Goal: Task Accomplishment & Management: Manage account settings

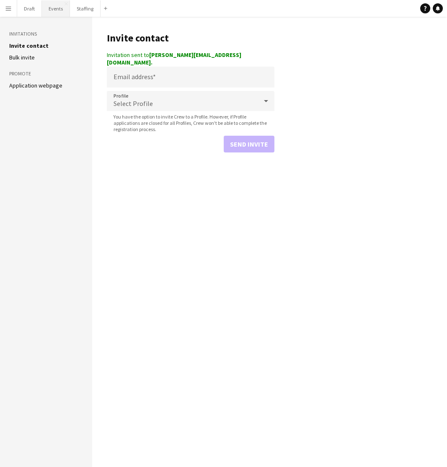
click at [55, 8] on button "Events Close" at bounding box center [56, 8] width 28 height 16
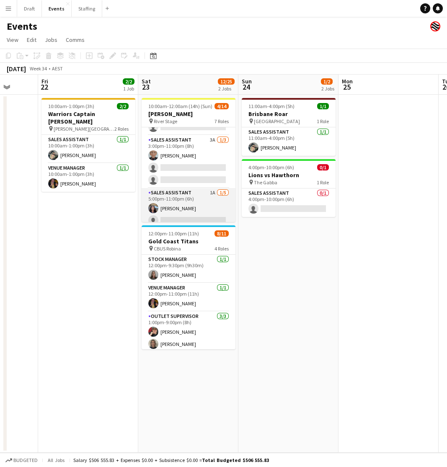
scroll to position [142, 0]
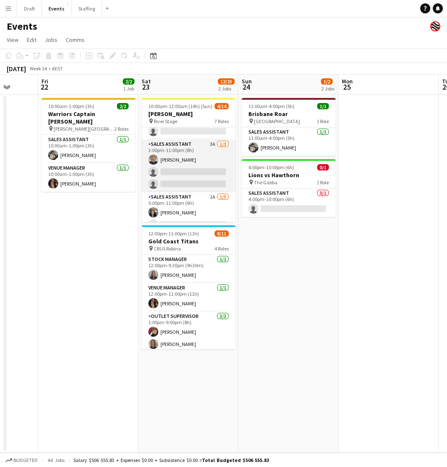
click at [184, 148] on app-card-role "Sales Assistant 3A [DATE] 3:00pm-11:00pm (8h) [PERSON_NAME] single-neutral-acti…" at bounding box center [189, 166] width 94 height 53
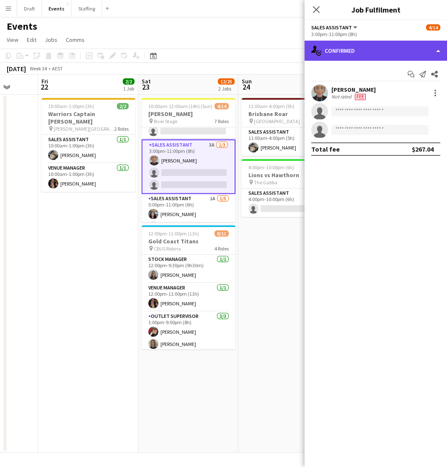
click at [349, 51] on div "single-neutral-actions-check-2 Confirmed" at bounding box center [376, 51] width 142 height 20
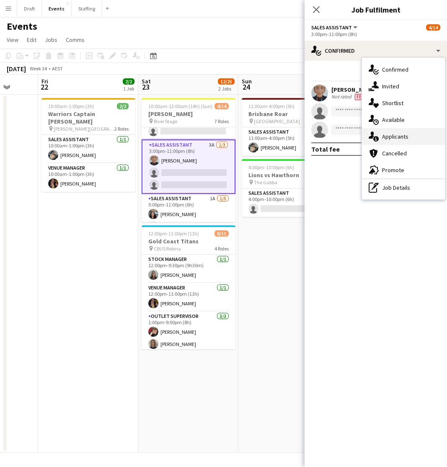
click at [395, 133] on div "single-neutral-actions-information Applicants" at bounding box center [403, 136] width 83 height 17
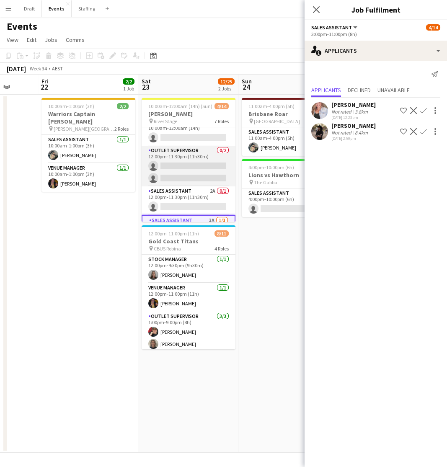
scroll to position [70, 0]
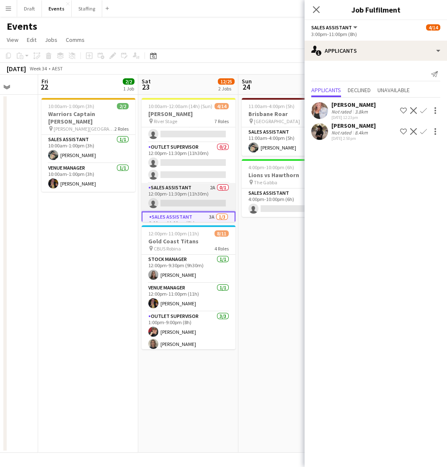
click at [184, 189] on app-card-role "Sales Assistant 2A 0/1 12:00pm-11:30pm (11h30m) single-neutral-actions" at bounding box center [189, 197] width 94 height 28
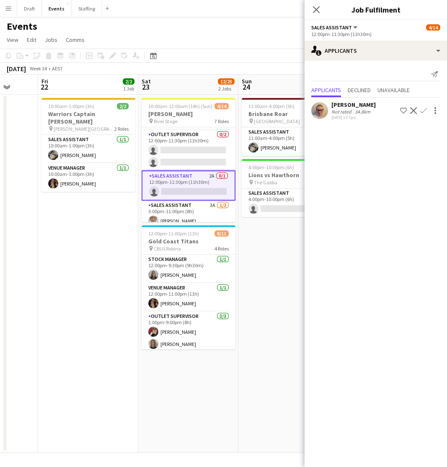
scroll to position [86, 0]
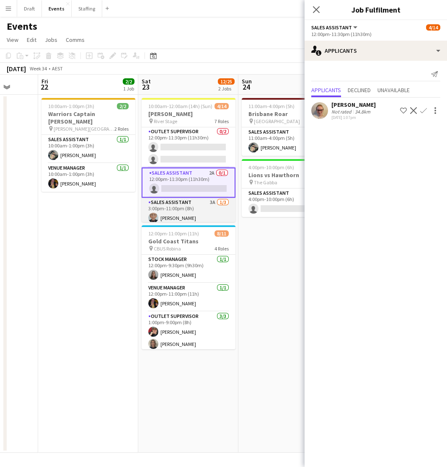
click at [187, 202] on app-card-role "Sales Assistant 3A [DATE] 3:00pm-11:00pm (8h) [PERSON_NAME] single-neutral-acti…" at bounding box center [189, 224] width 94 height 53
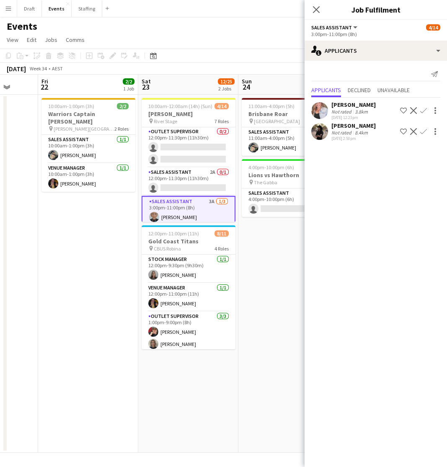
click at [424, 130] on app-icon "Confirm" at bounding box center [423, 131] width 7 height 7
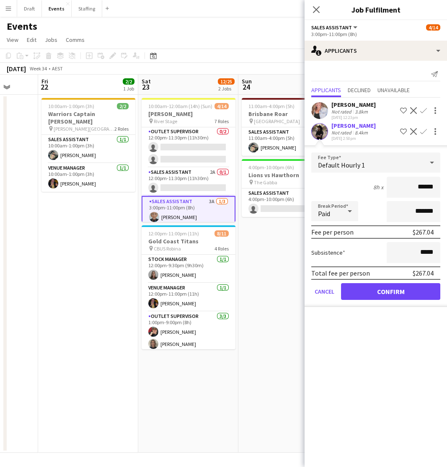
click at [407, 288] on button "Confirm" at bounding box center [390, 291] width 99 height 17
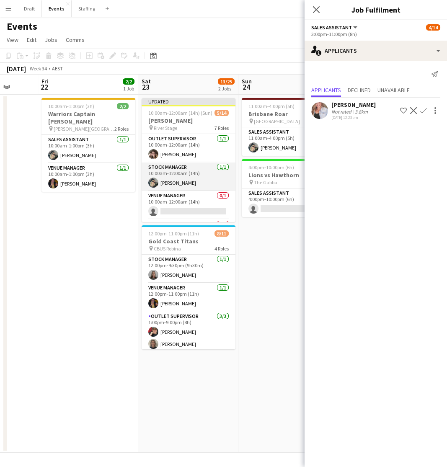
scroll to position [0, 0]
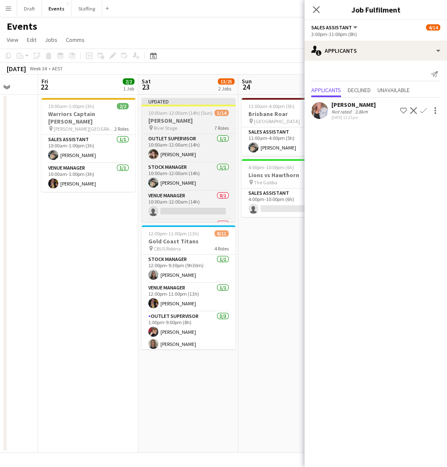
click at [187, 128] on div "pin River Stage 7 Roles" at bounding box center [189, 127] width 94 height 7
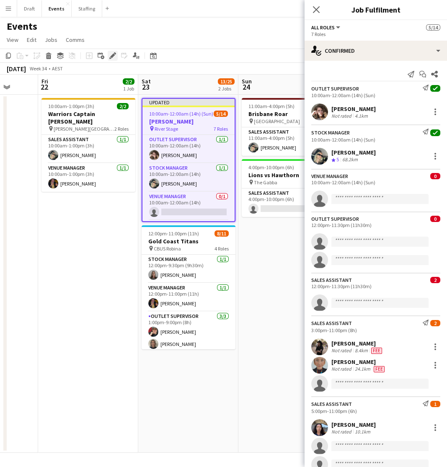
click at [114, 57] on icon "Edit" at bounding box center [112, 55] width 7 height 7
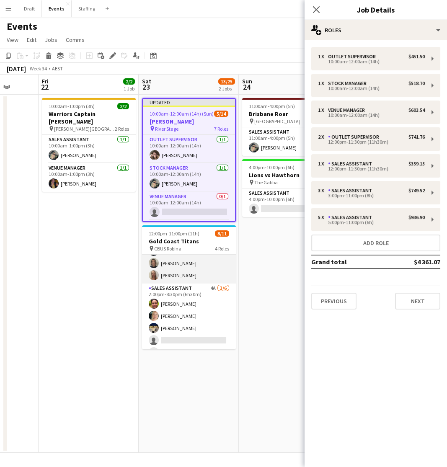
scroll to position [78, 0]
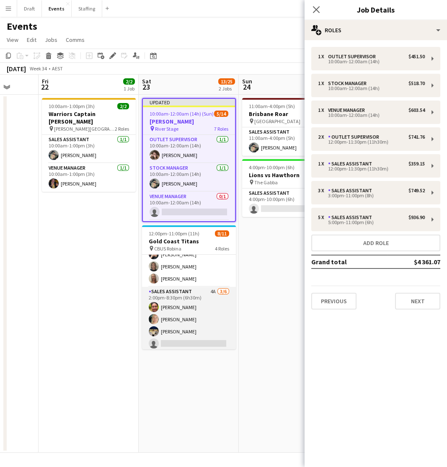
click at [177, 294] on app-card-role "Sales Assistant 4A [DATE] 2:00pm-8:30pm (6h30m) [PERSON_NAME] [PERSON_NAME] [PE…" at bounding box center [189, 331] width 94 height 89
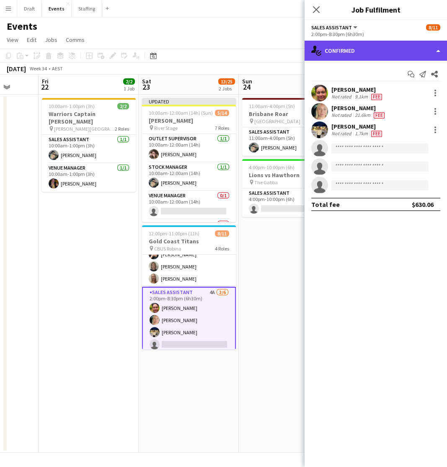
click at [436, 51] on div "single-neutral-actions-check-2 Confirmed" at bounding box center [376, 51] width 142 height 20
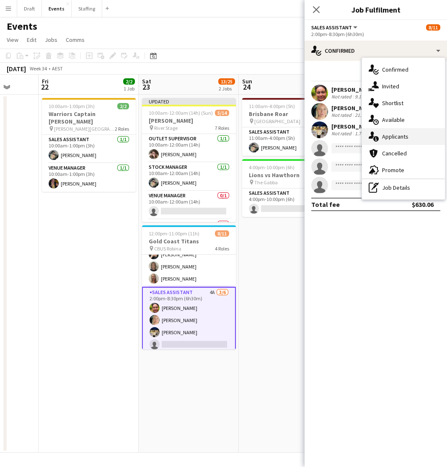
click at [405, 134] on div "single-neutral-actions-information Applicants" at bounding box center [403, 136] width 83 height 17
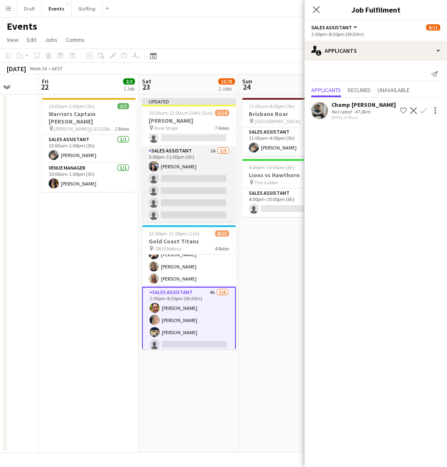
scroll to position [0, 0]
click at [178, 196] on app-card-role "Sales Assistant 1A [DATE] 5:00pm-11:00pm (6h) [PERSON_NAME] single-neutral-acti…" at bounding box center [189, 184] width 94 height 77
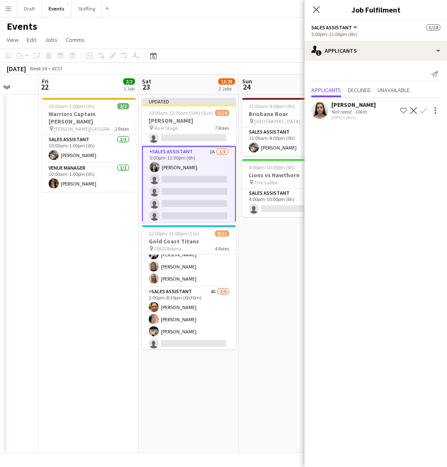
click at [356, 115] on div "[DATE] 8:28am" at bounding box center [353, 117] width 44 height 5
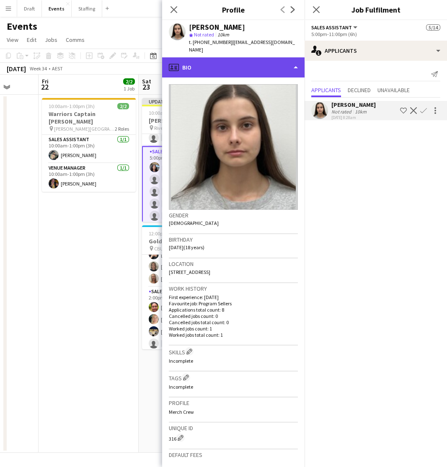
click at [290, 60] on div "profile Bio" at bounding box center [233, 67] width 142 height 20
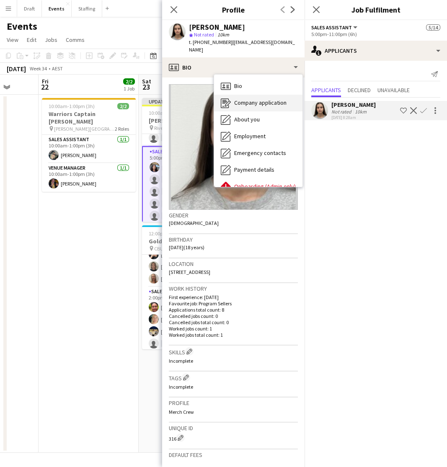
click at [243, 99] on span "Company application" at bounding box center [260, 103] width 52 height 8
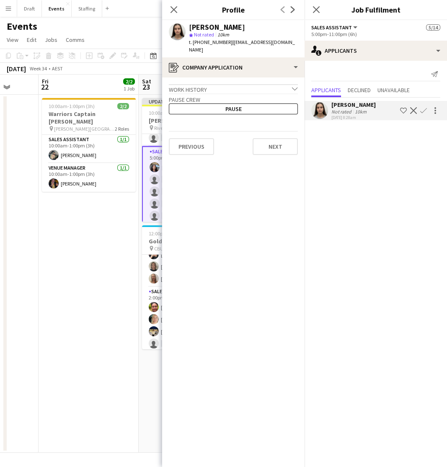
click at [290, 84] on div "Work history chevron-down" at bounding box center [233, 88] width 129 height 9
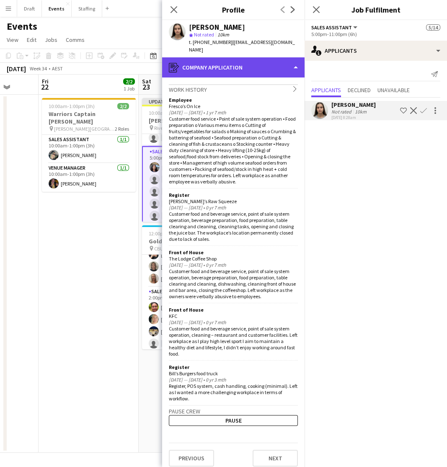
click at [295, 57] on div "register Company application" at bounding box center [233, 67] width 142 height 20
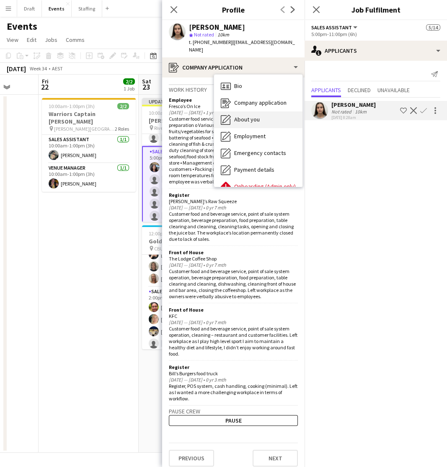
click at [263, 111] on div "About you About you" at bounding box center [258, 119] width 88 height 17
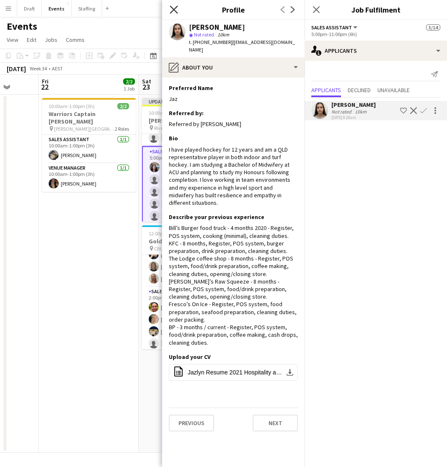
click at [173, 8] on icon "Close pop-in" at bounding box center [174, 9] width 8 height 8
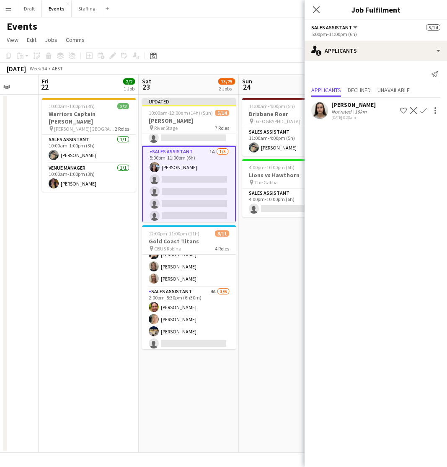
click at [424, 109] on app-icon "Confirm" at bounding box center [423, 110] width 7 height 7
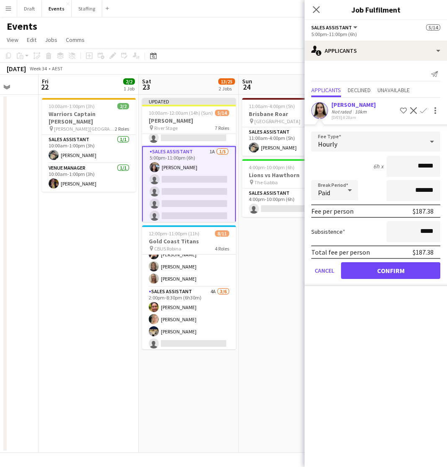
click at [409, 270] on button "Confirm" at bounding box center [390, 270] width 99 height 17
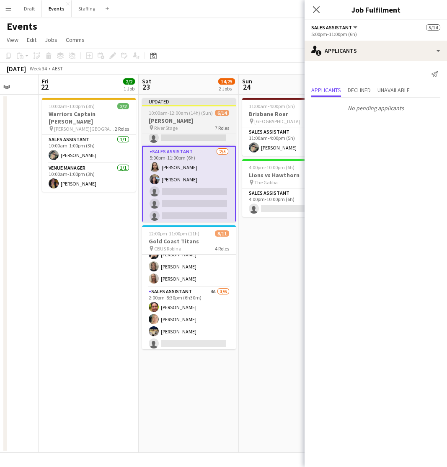
click at [200, 131] on div "pin River Stage 7 Roles" at bounding box center [189, 127] width 94 height 7
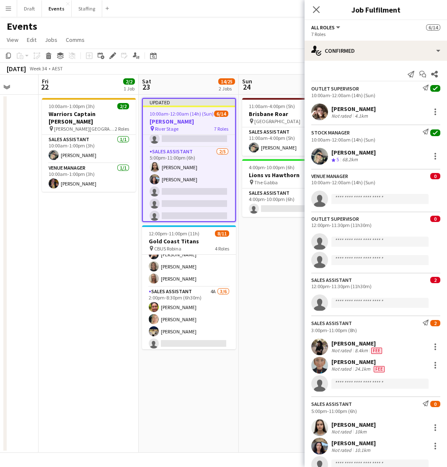
click at [100, 251] on app-date-cell "10:00am-1:00pm (3h) 2/2 Warriors Captain Run pin [PERSON_NAME][GEOGRAPHIC_DATA]…" at bounding box center [89, 274] width 100 height 358
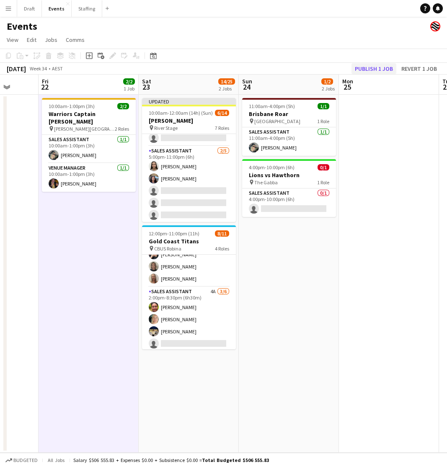
click at [372, 66] on button "Publish 1 job" at bounding box center [374, 68] width 45 height 11
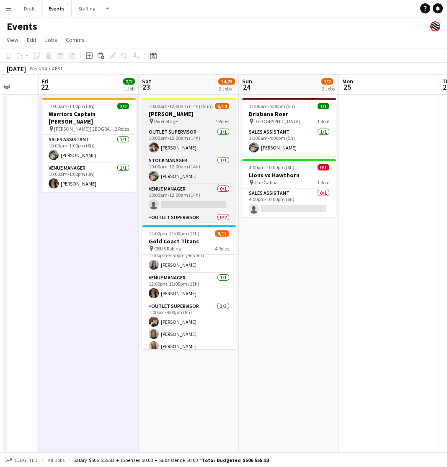
click at [159, 109] on app-job-card "10:00am-12:00am (14h) (Sun) 6/14 [PERSON_NAME] pin River Stage 7 Roles Outlet S…" at bounding box center [189, 160] width 94 height 124
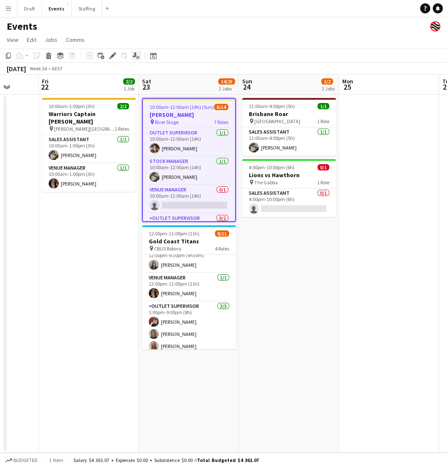
click at [137, 56] on icon at bounding box center [137, 57] width 2 height 3
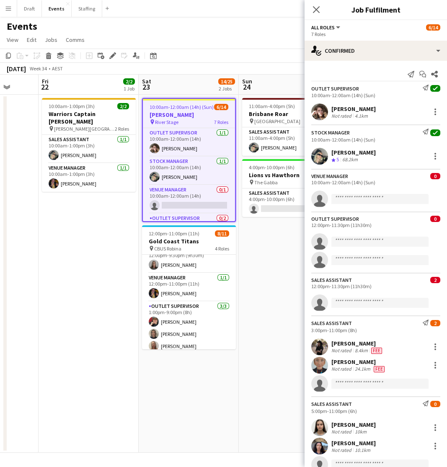
click at [156, 405] on app-date-cell "10:00am-12:00am (14h) (Sun) 6/14 [PERSON_NAME] pin River Stage 7 Roles Outlet S…" at bounding box center [189, 274] width 100 height 358
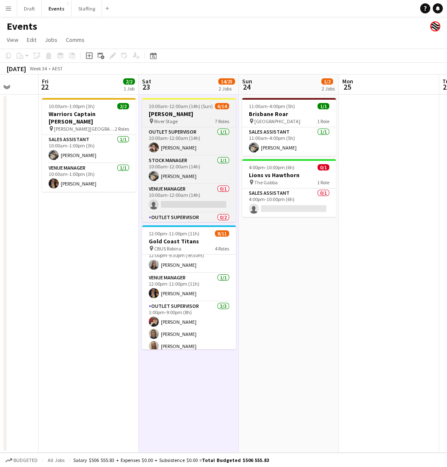
click at [160, 111] on h3 "[PERSON_NAME]" at bounding box center [189, 114] width 94 height 8
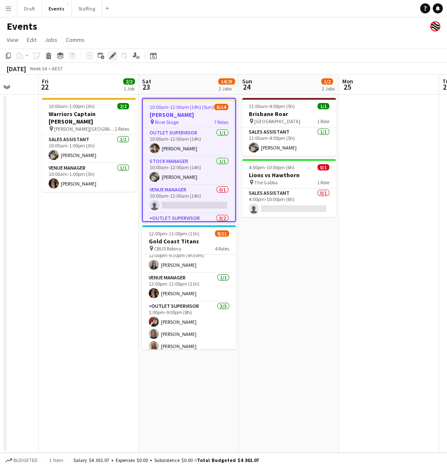
click at [112, 57] on icon at bounding box center [112, 56] width 5 height 5
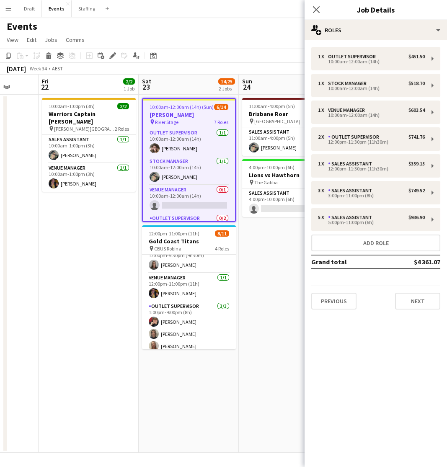
click at [72, 341] on app-date-cell "10:00am-1:00pm (3h) 2/2 Warriors Captain Run pin [PERSON_NAME][GEOGRAPHIC_DATA]…" at bounding box center [89, 274] width 100 height 358
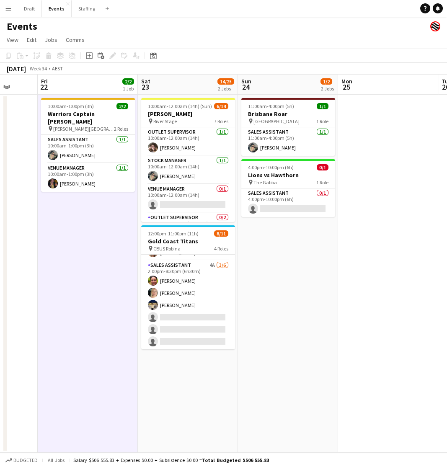
scroll to position [104, 0]
click at [10, 43] on link "View" at bounding box center [12, 39] width 18 height 11
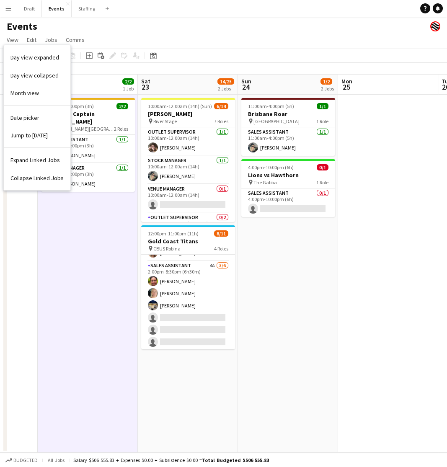
click at [10, 11] on app-icon "Menu" at bounding box center [8, 8] width 7 height 7
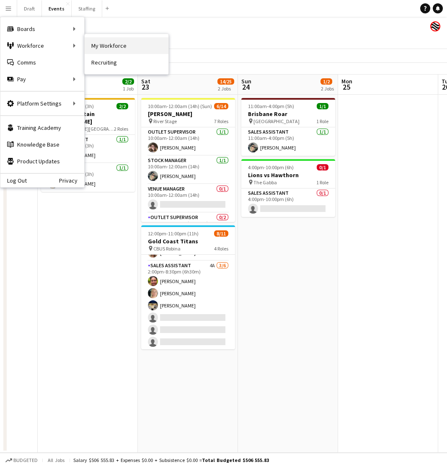
click at [96, 45] on link "My Workforce" at bounding box center [127, 45] width 84 height 17
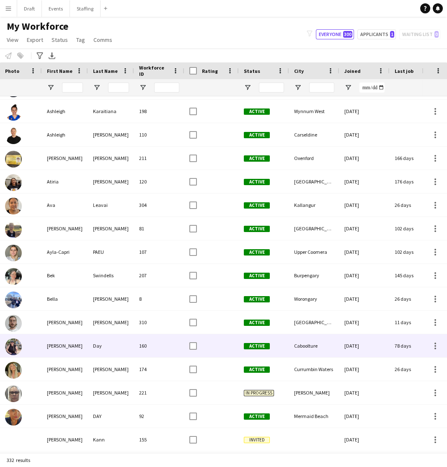
click at [110, 342] on div "Day" at bounding box center [111, 345] width 46 height 23
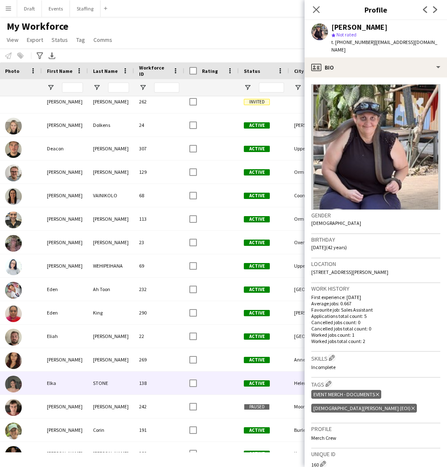
click at [98, 381] on div "STONE" at bounding box center [111, 383] width 46 height 23
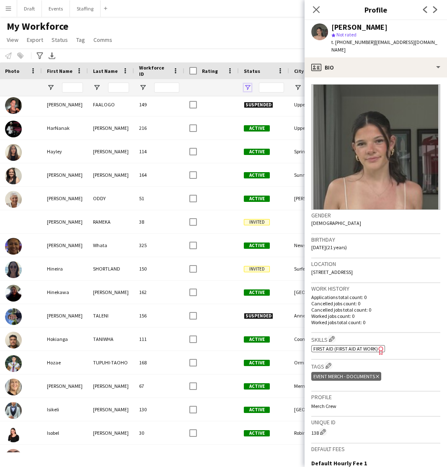
click at [247, 84] on span "Open Filter Menu" at bounding box center [248, 88] width 8 height 8
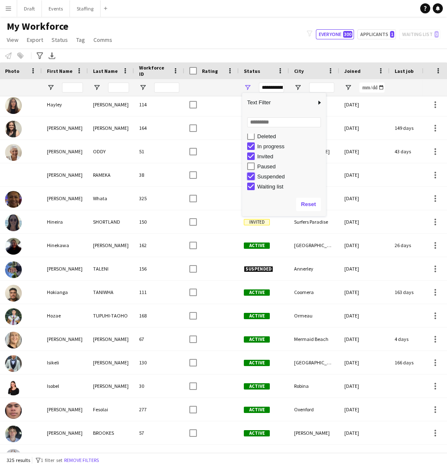
type input "**********"
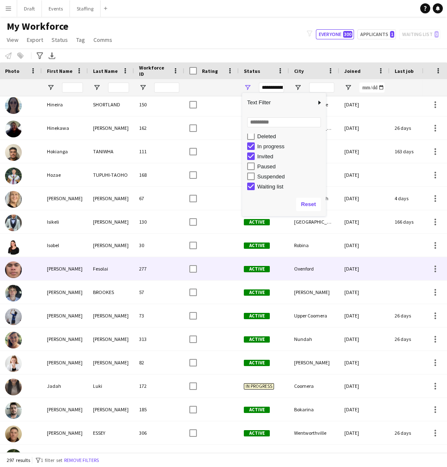
click at [232, 262] on div at bounding box center [218, 268] width 42 height 23
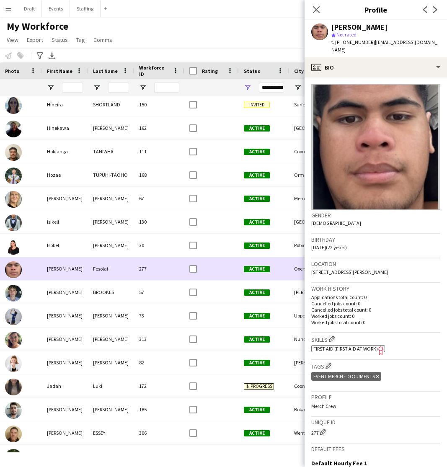
click at [229, 268] on div at bounding box center [218, 268] width 42 height 23
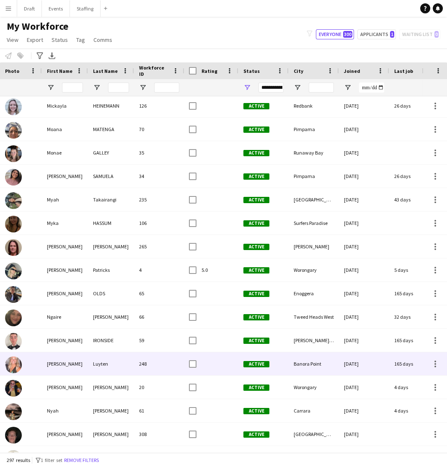
click at [127, 364] on div "Luyten" at bounding box center [111, 363] width 46 height 23
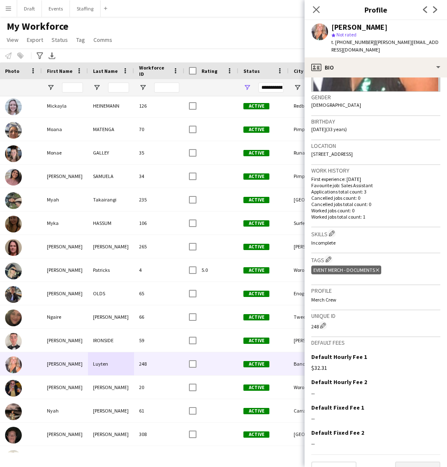
click at [424, 462] on button "Next" at bounding box center [417, 470] width 45 height 17
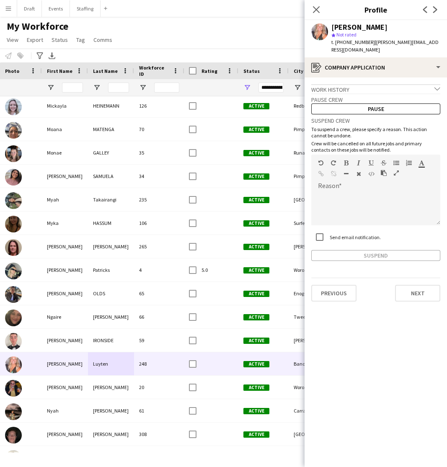
click at [435, 86] on icon "chevron-down" at bounding box center [438, 89] width 6 height 6
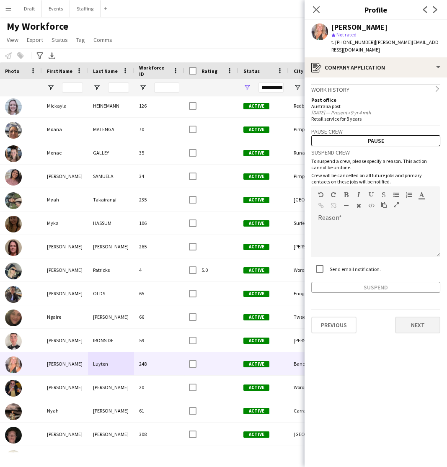
click at [427, 317] on button "Next" at bounding box center [417, 325] width 45 height 17
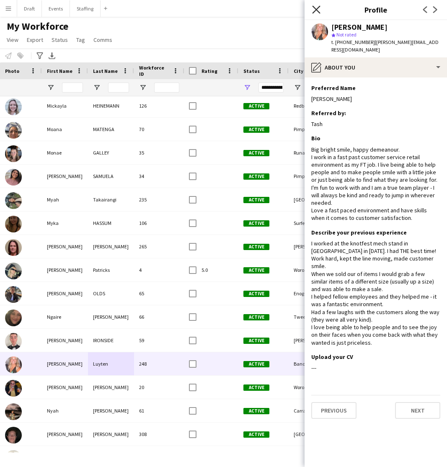
click at [317, 9] on icon at bounding box center [316, 9] width 8 height 8
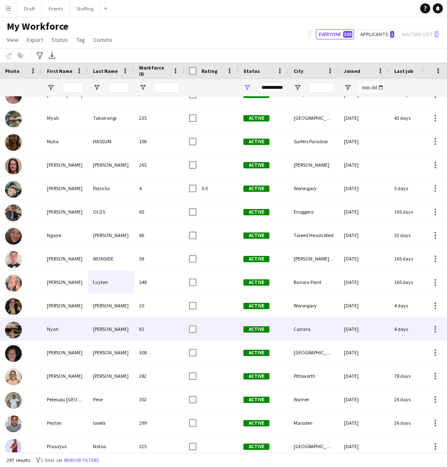
scroll to position [5065, 0]
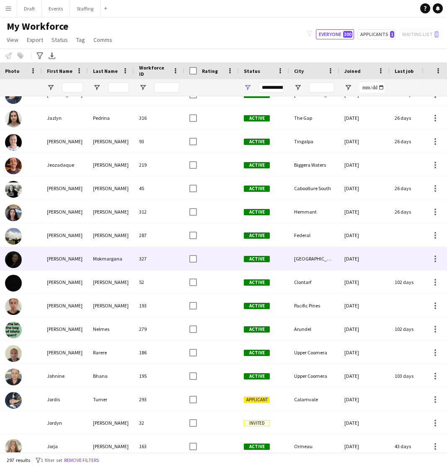
click at [106, 261] on div "Mokmargana" at bounding box center [111, 258] width 46 height 23
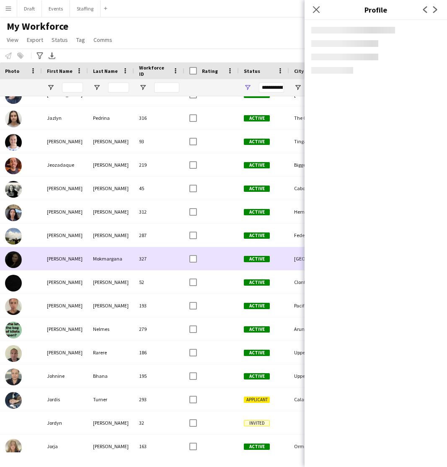
click at [106, 261] on div "Mokmargana" at bounding box center [111, 258] width 46 height 23
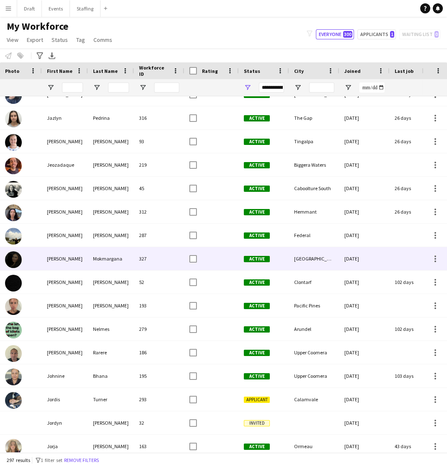
click at [106, 261] on div "Mokmargana" at bounding box center [111, 258] width 46 height 23
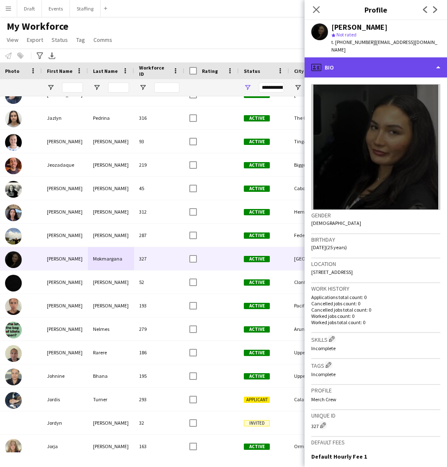
click at [435, 61] on div "profile Bio" at bounding box center [376, 67] width 142 height 20
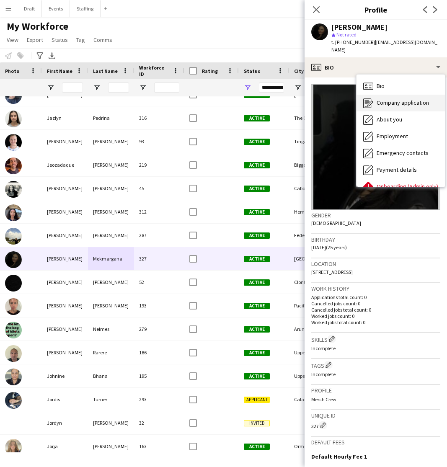
click at [411, 99] on span "Company application" at bounding box center [403, 103] width 52 height 8
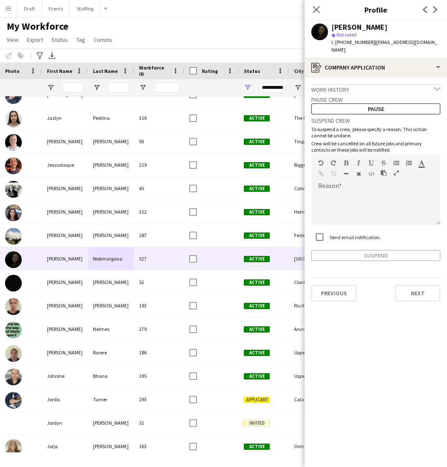
click at [437, 86] on icon "chevron-down" at bounding box center [438, 89] width 6 height 6
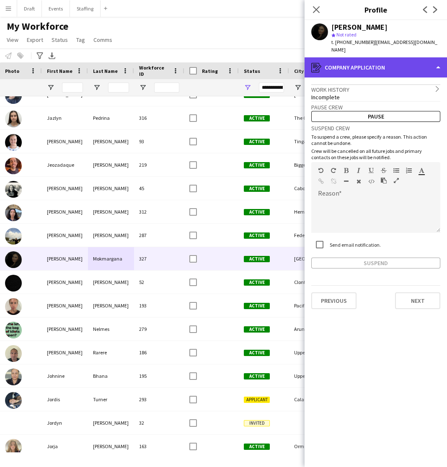
click at [437, 59] on div "register Company application" at bounding box center [376, 67] width 142 height 20
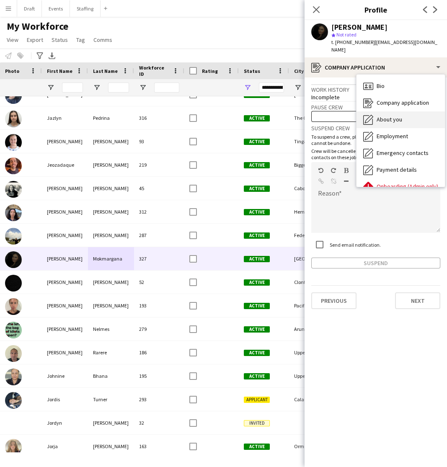
click at [388, 116] on span "About you" at bounding box center [390, 120] width 26 height 8
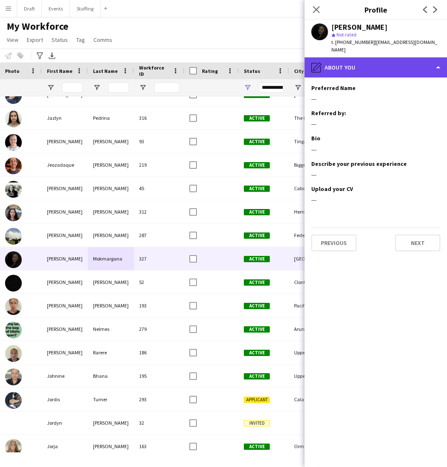
click at [439, 60] on div "pencil4 About you" at bounding box center [376, 67] width 142 height 20
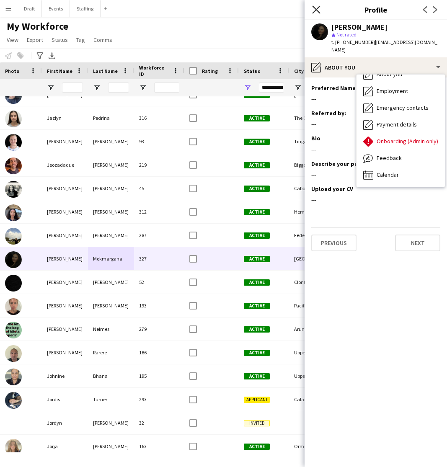
click at [318, 8] on icon at bounding box center [316, 9] width 8 height 8
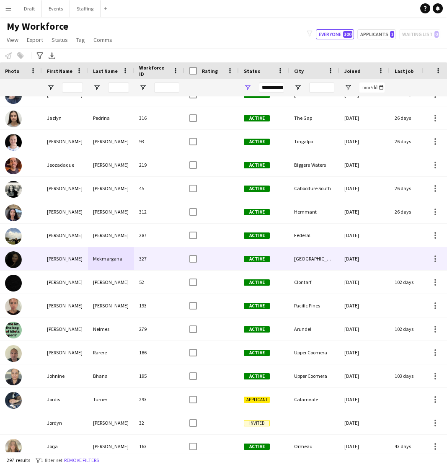
click at [186, 258] on div at bounding box center [190, 258] width 13 height 23
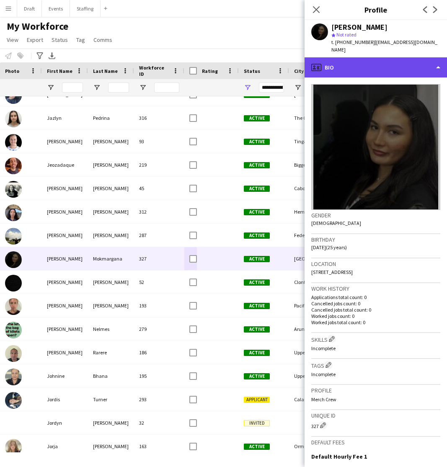
click at [435, 59] on div "profile Bio" at bounding box center [376, 67] width 142 height 20
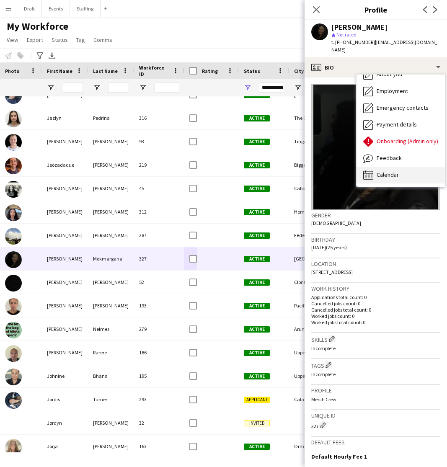
click at [395, 171] on span "Calendar" at bounding box center [388, 175] width 22 height 8
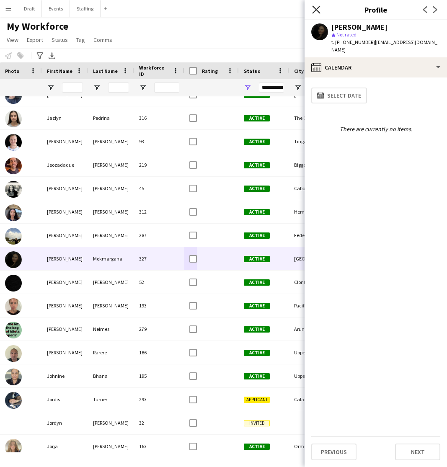
click at [316, 10] on icon at bounding box center [316, 9] width 8 height 8
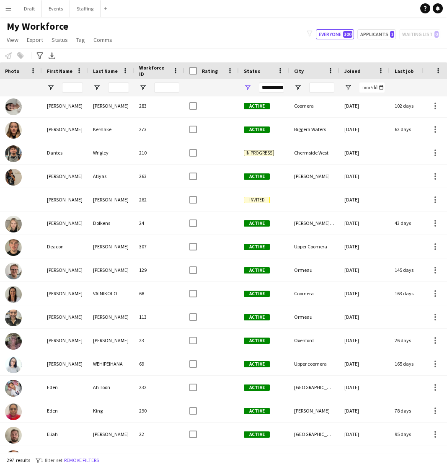
scroll to position [1549, 0]
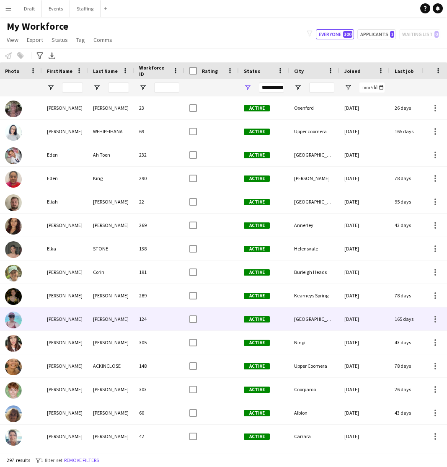
click at [279, 321] on div "Active" at bounding box center [264, 319] width 50 height 23
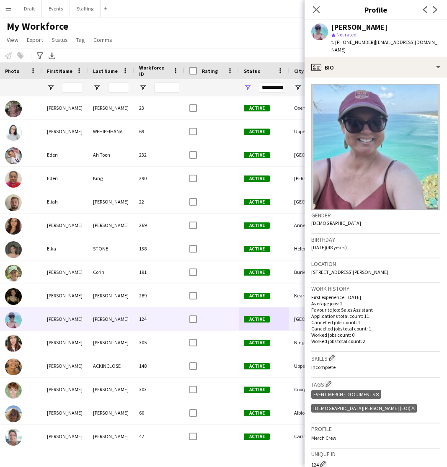
drag, startPoint x: 428, startPoint y: 42, endPoint x: 371, endPoint y: 40, distance: 57.4
click at [371, 40] on div "[PERSON_NAME] star Not rated t. [PHONE_NUMBER] | [EMAIL_ADDRESS][DOMAIN_NAME]" at bounding box center [376, 38] width 142 height 37
copy span "[EMAIL_ADDRESS][DOMAIN_NAME]"
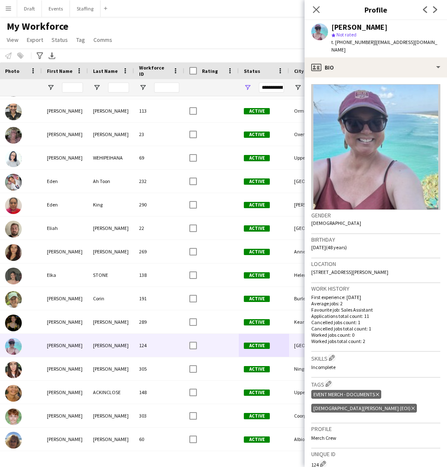
scroll to position [1843, 0]
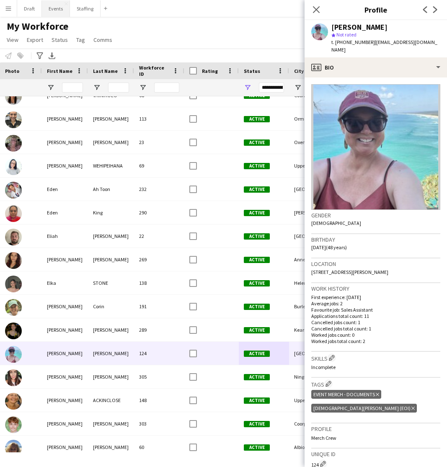
click at [57, 7] on button "Events Close" at bounding box center [56, 8] width 28 height 16
